Goal: Information Seeking & Learning: Learn about a topic

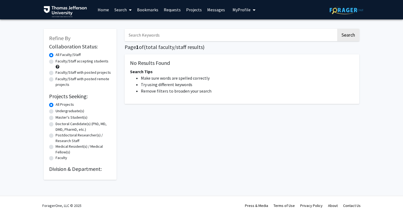
click at [75, 105] on div "All Projects" at bounding box center [80, 105] width 62 height 6
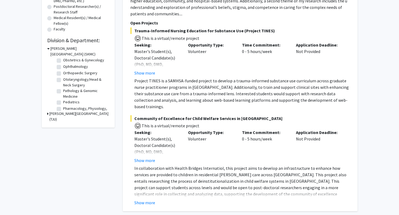
scroll to position [141, 0]
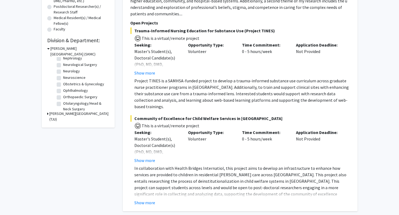
click at [63, 68] on label "Neurological Surgery" at bounding box center [80, 65] width 34 height 6
click at [63, 65] on input "Neurological Surgery" at bounding box center [65, 64] width 4 height 4
checkbox input "true"
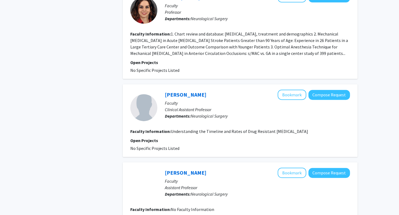
scroll to position [1322, 0]
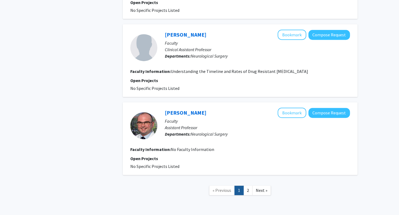
click at [252, 186] on link "Next »" at bounding box center [261, 190] width 19 height 9
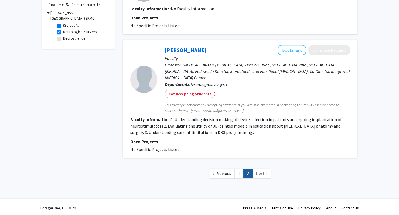
scroll to position [165, 0]
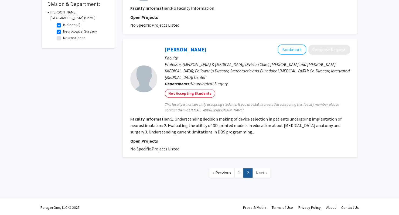
click at [237, 170] on link "1" at bounding box center [238, 172] width 9 height 9
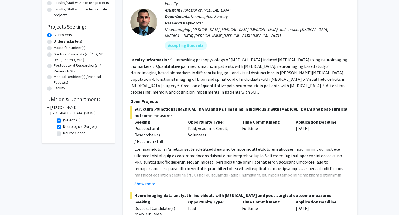
scroll to position [70, 0]
click at [63, 133] on label "Neuroscience" at bounding box center [74, 133] width 22 height 6
click at [63, 133] on input "Neuroscience" at bounding box center [65, 132] width 4 height 4
checkbox input "true"
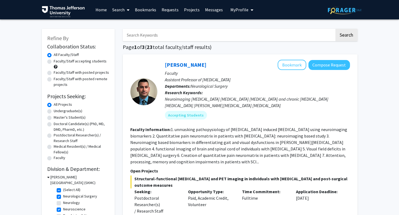
click at [63, 204] on label "Neurology" at bounding box center [71, 203] width 17 height 6
click at [63, 204] on input "Neurology" at bounding box center [65, 202] width 4 height 4
checkbox input "true"
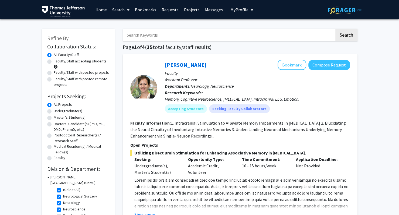
click at [63, 196] on label "Neurological Surgery" at bounding box center [80, 197] width 34 height 6
click at [63, 196] on input "Neurological Surgery" at bounding box center [65, 196] width 4 height 4
checkbox input "false"
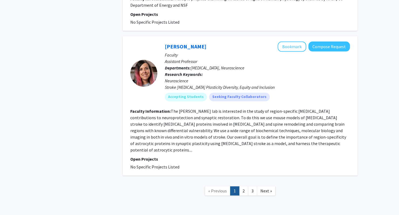
scroll to position [1598, 0]
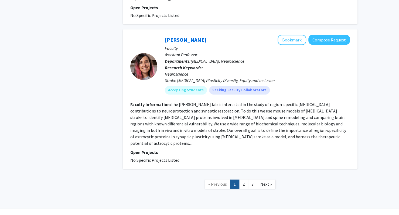
click at [243, 180] on link "2" at bounding box center [243, 184] width 9 height 9
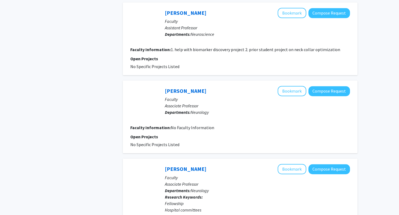
scroll to position [423, 0]
